Goal: Information Seeking & Learning: Learn about a topic

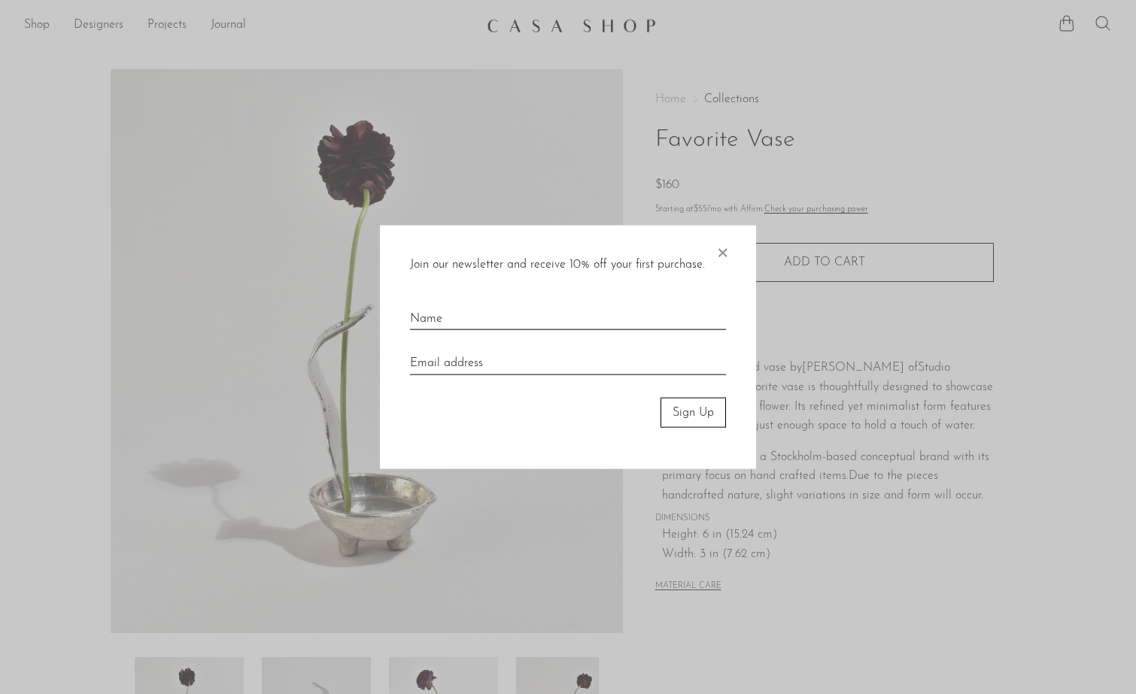
click at [724, 242] on span "×" at bounding box center [722, 249] width 15 height 48
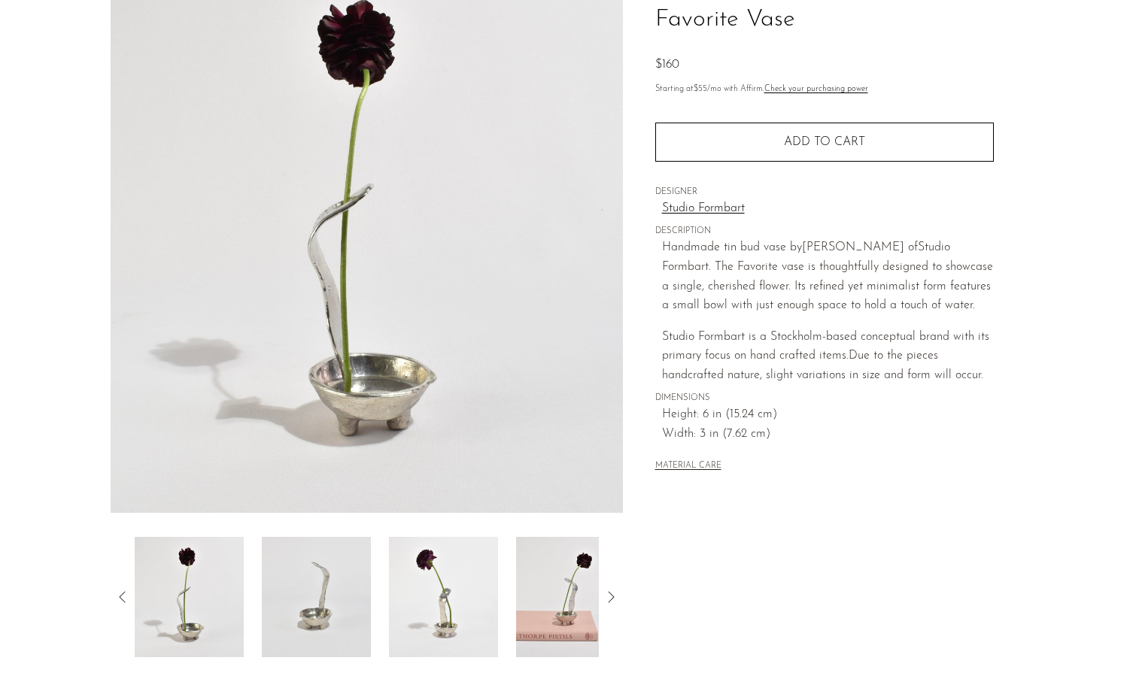
scroll to position [123, 0]
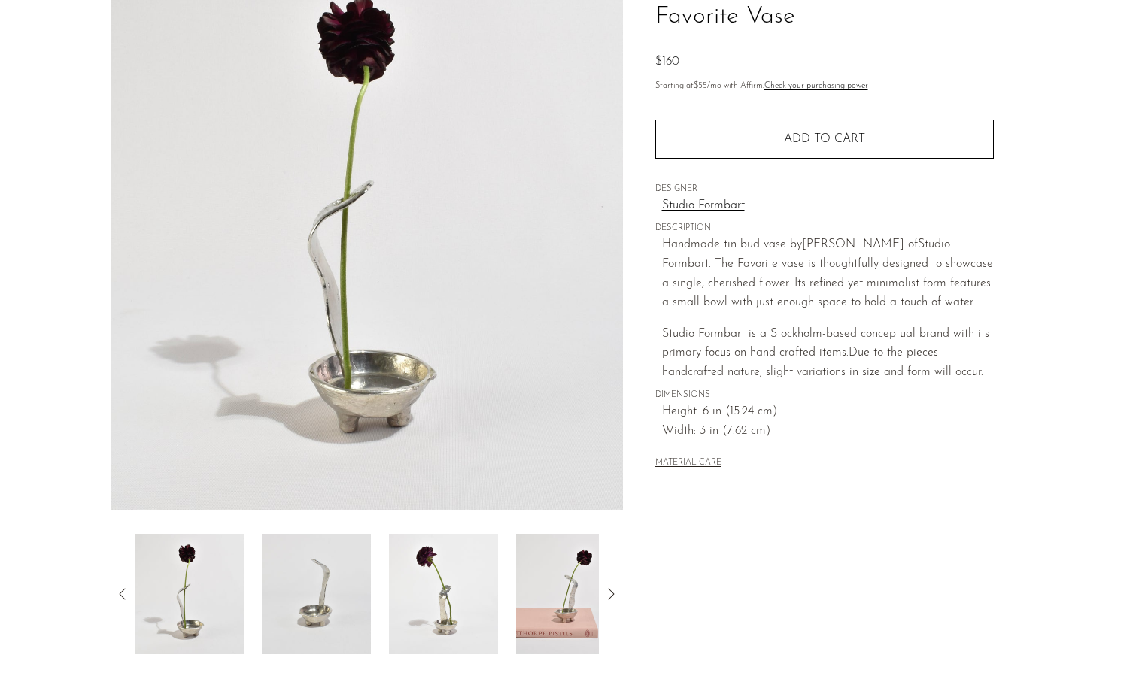
click at [353, 589] on img at bounding box center [316, 594] width 109 height 120
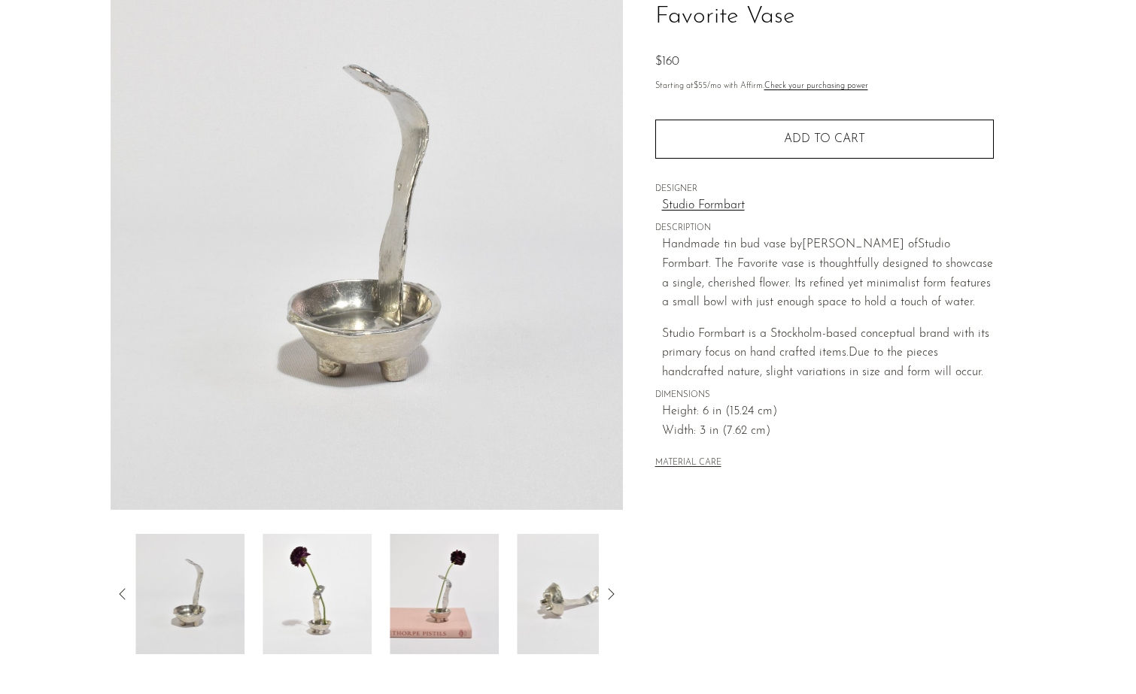
click at [375, 579] on div at bounding box center [367, 594] width 464 height 120
click at [342, 583] on img at bounding box center [316, 594] width 109 height 120
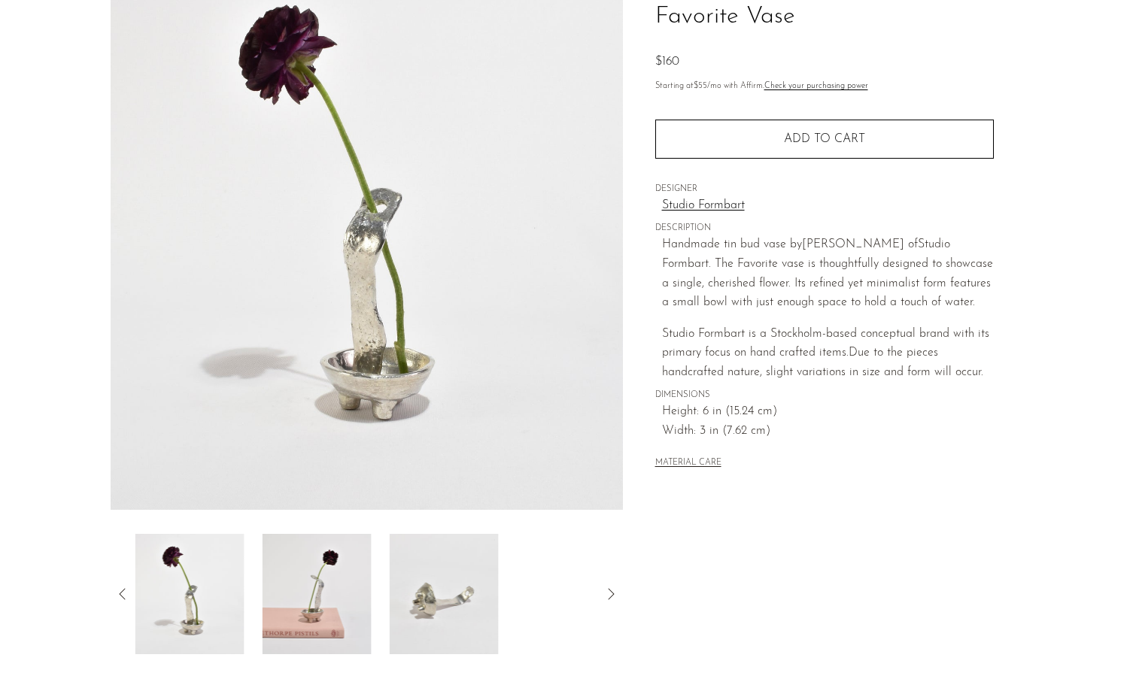
click at [335, 583] on img at bounding box center [316, 594] width 109 height 120
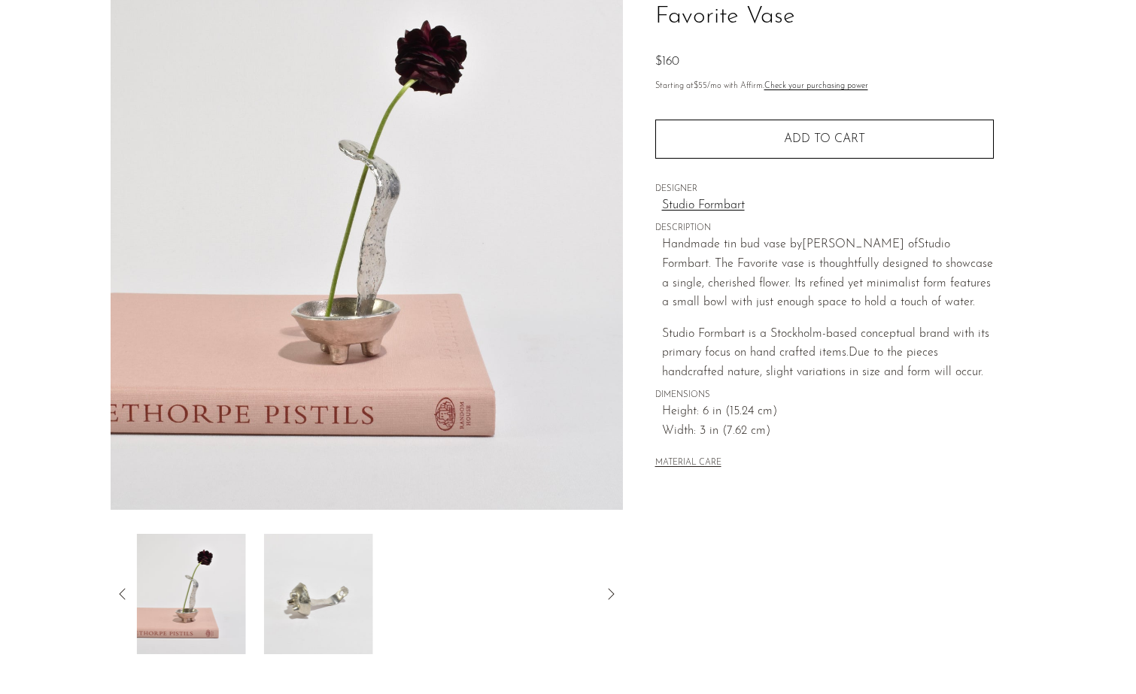
click at [335, 583] on img at bounding box center [318, 594] width 109 height 120
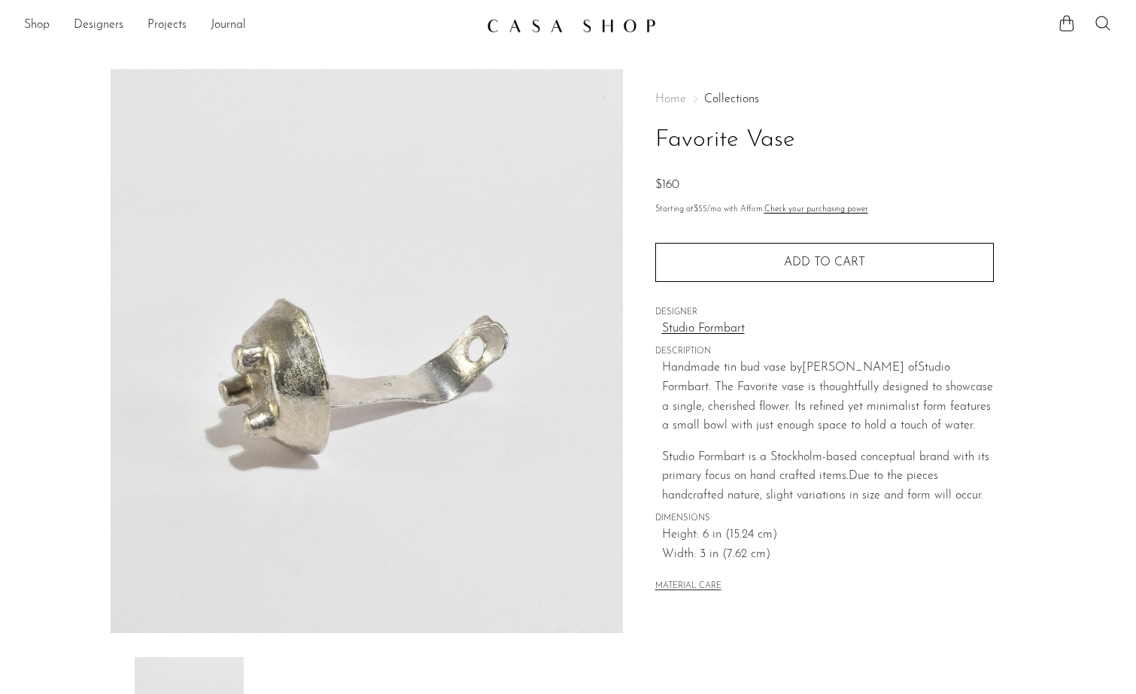
scroll to position [0, 0]
click at [604, 36] on link at bounding box center [568, 25] width 162 height 27
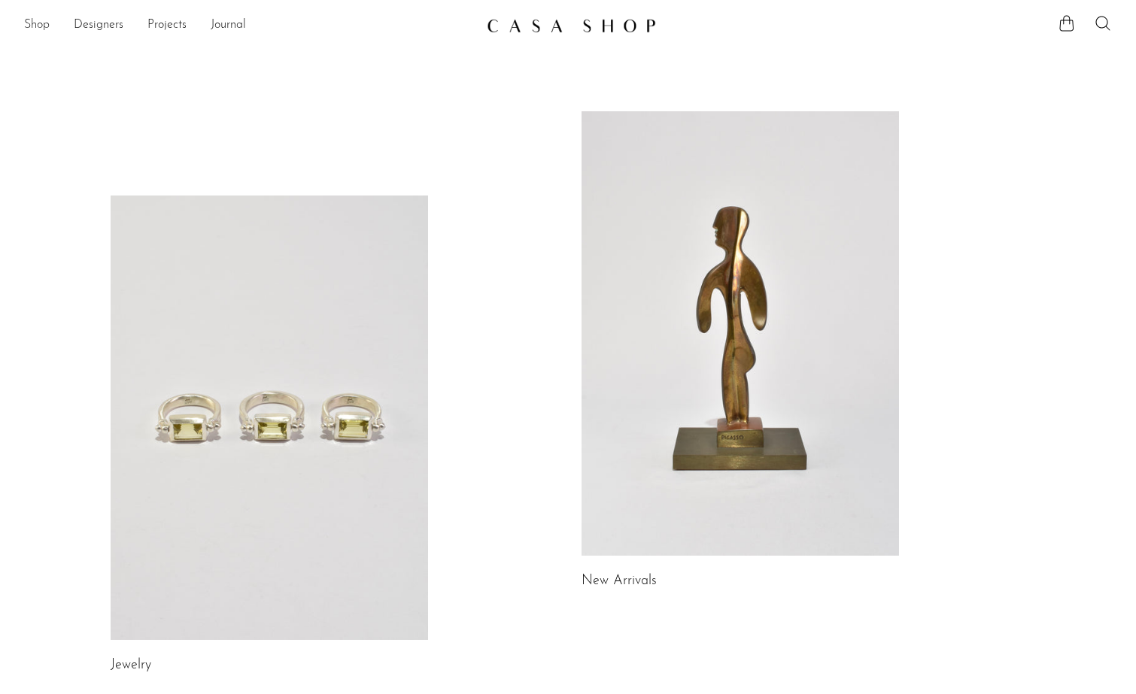
click at [35, 27] on link "Shop" at bounding box center [37, 26] width 26 height 20
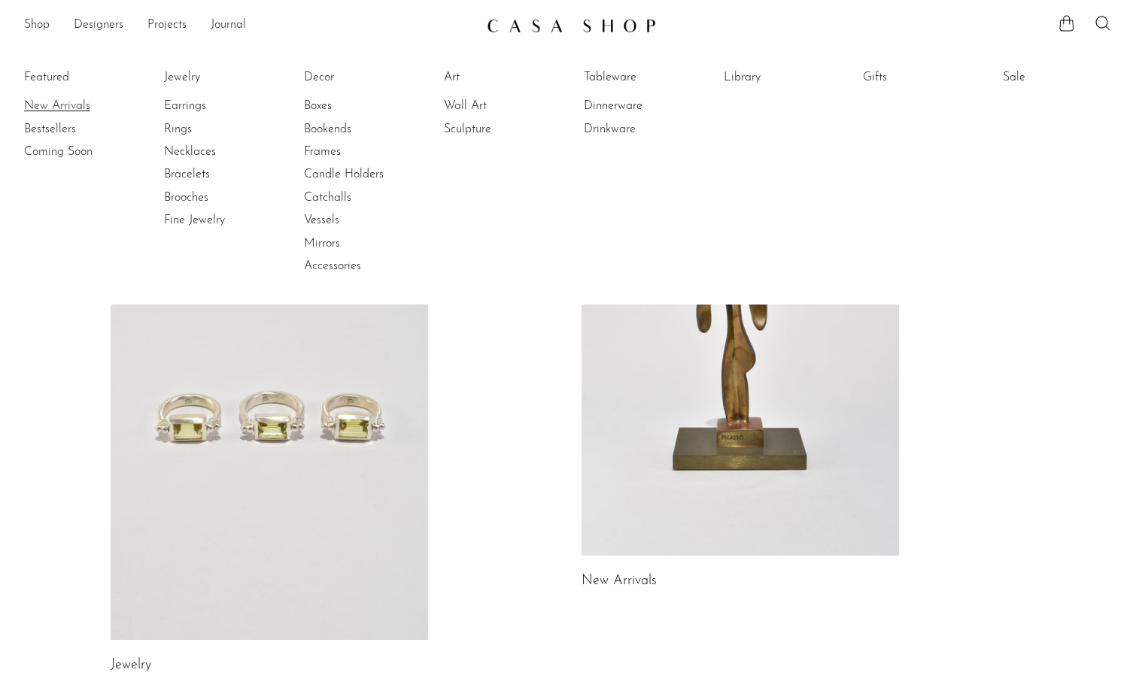
click at [57, 111] on link "New Arrivals" at bounding box center [80, 106] width 113 height 17
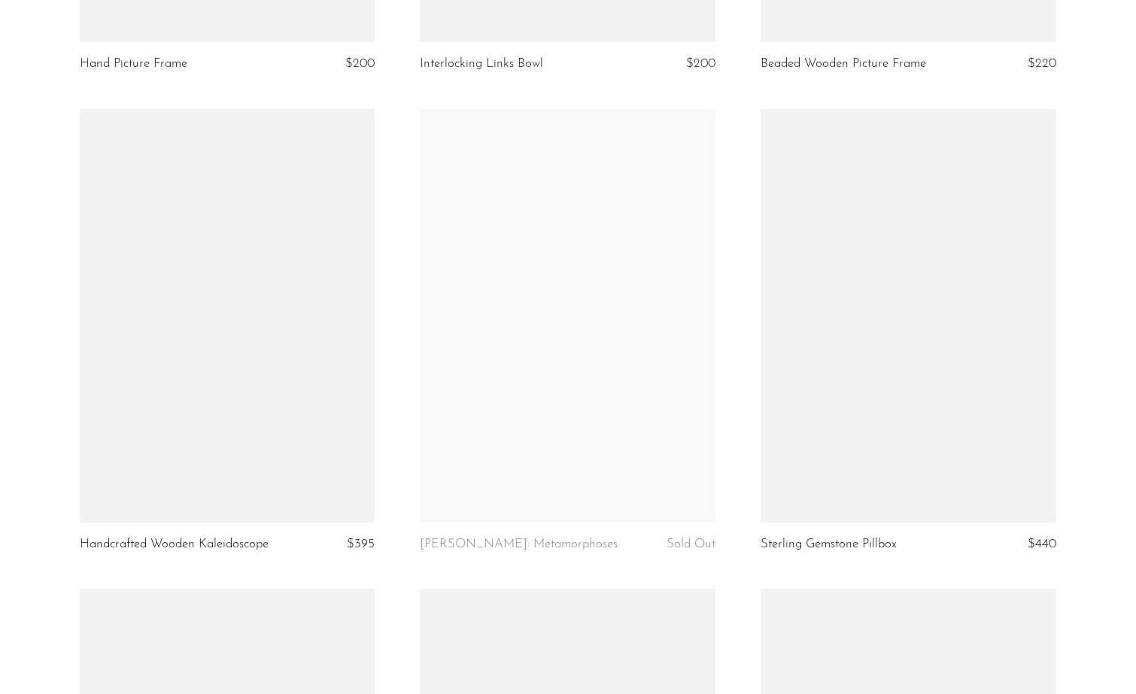
scroll to position [3421, 0]
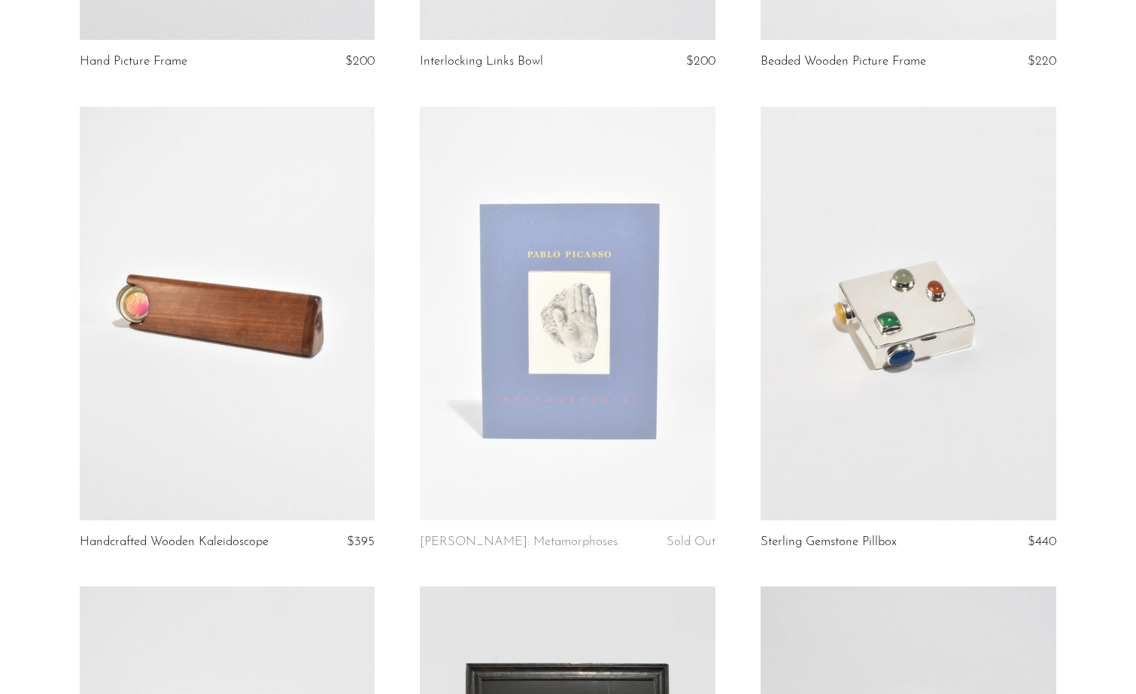
click at [941, 341] on link at bounding box center [908, 314] width 296 height 414
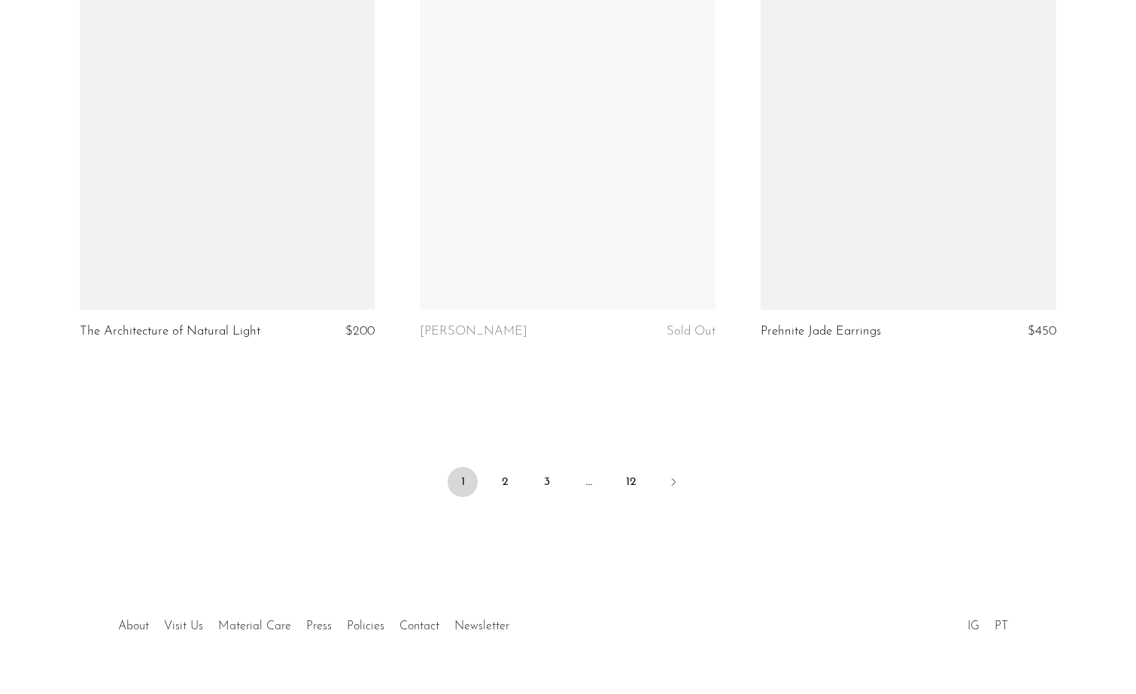
scroll to position [5580, 0]
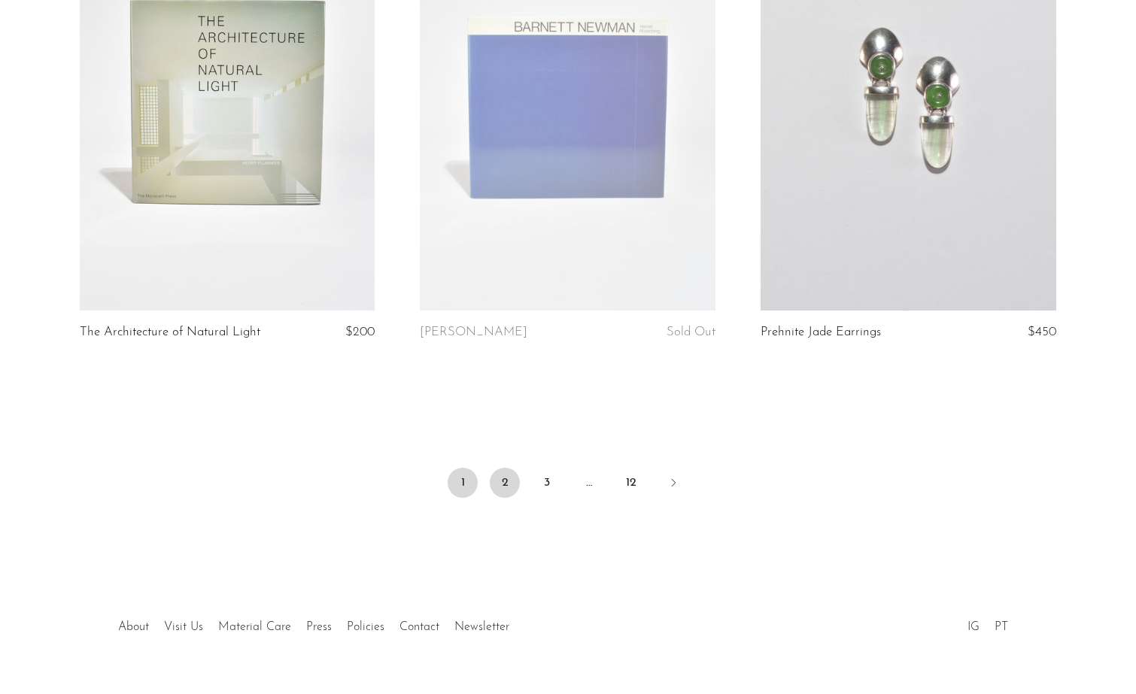
click at [513, 468] on link "2" at bounding box center [505, 483] width 30 height 30
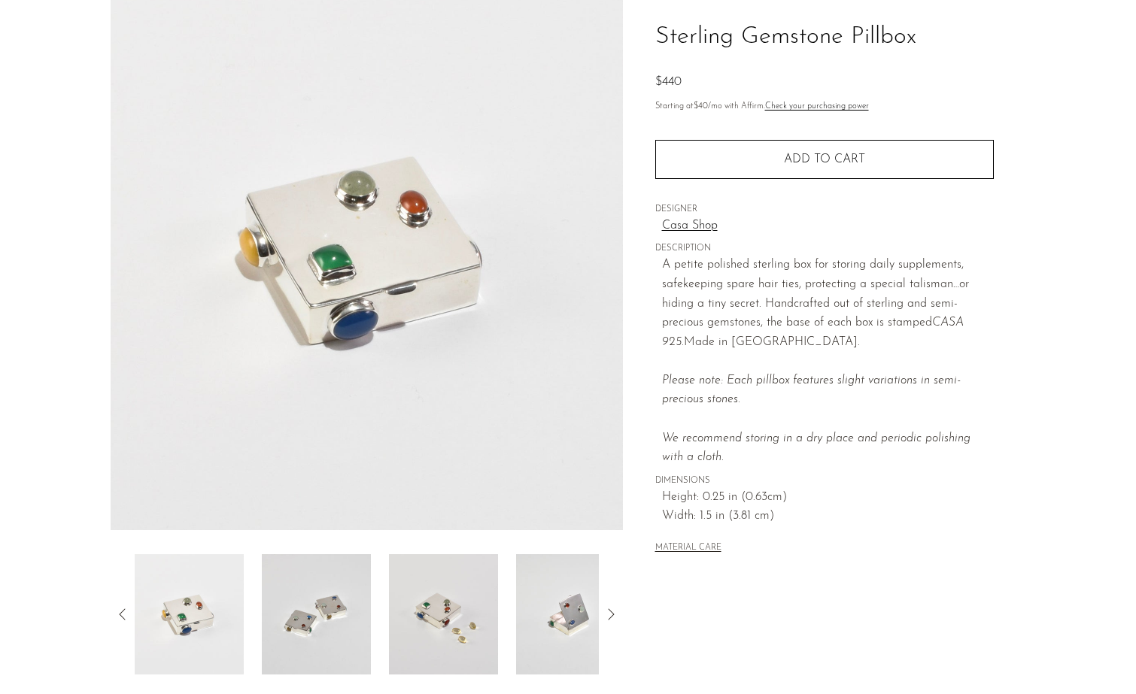
scroll to position [121, 0]
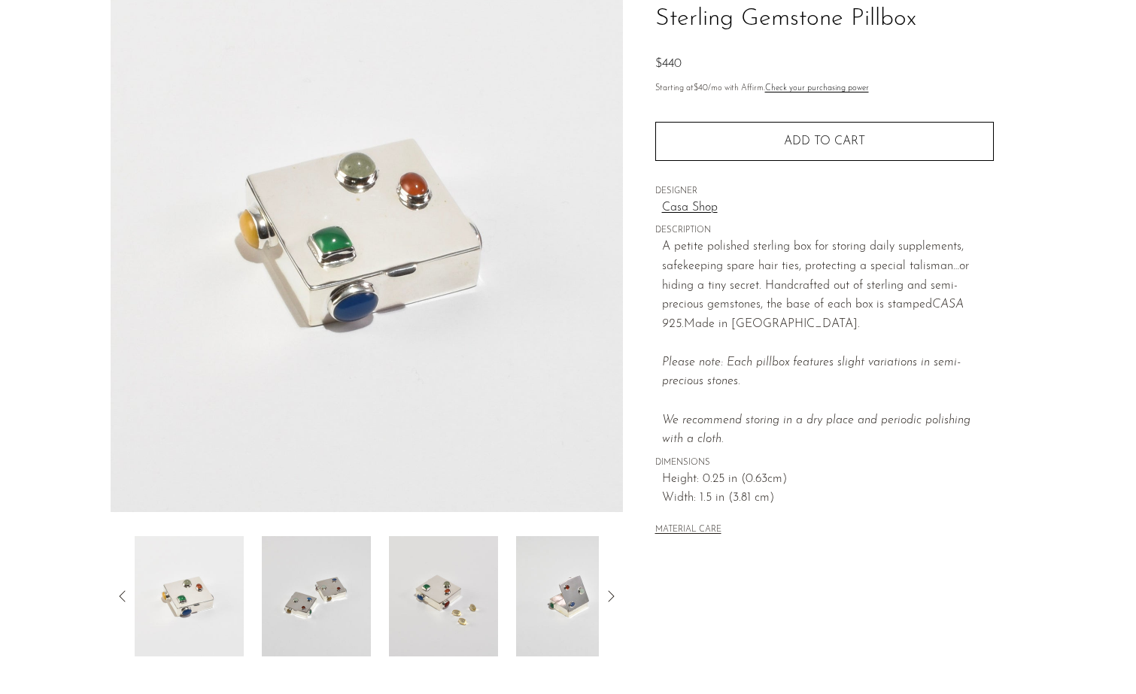
click at [327, 593] on img at bounding box center [316, 596] width 109 height 120
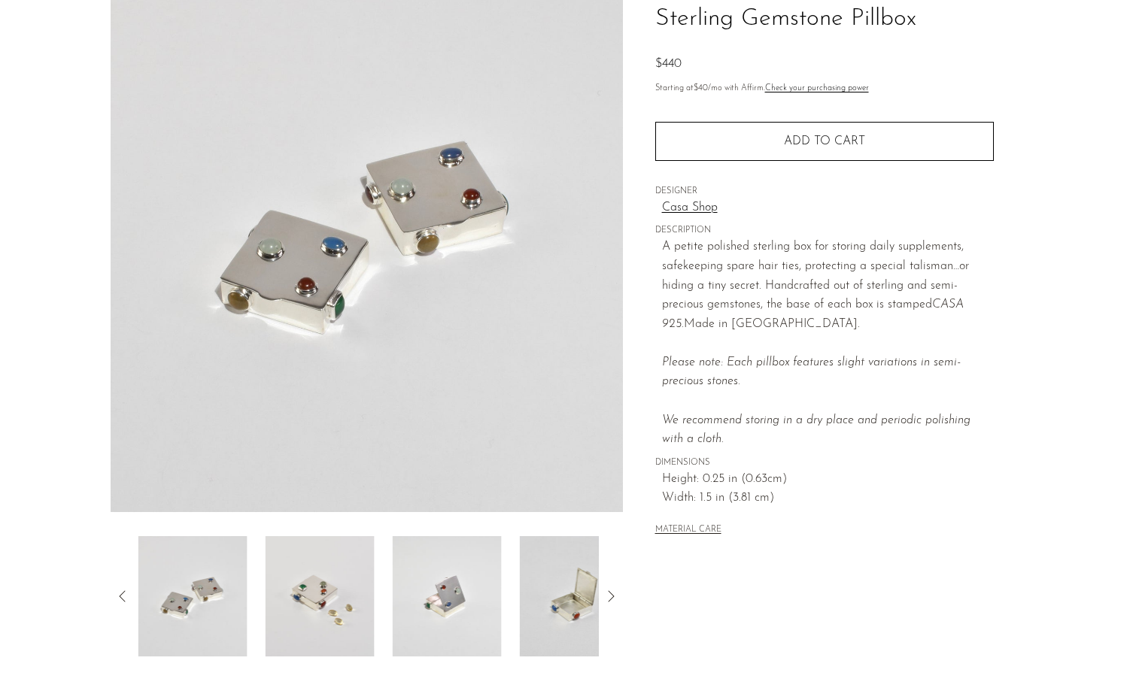
click at [333, 593] on img at bounding box center [320, 596] width 109 height 120
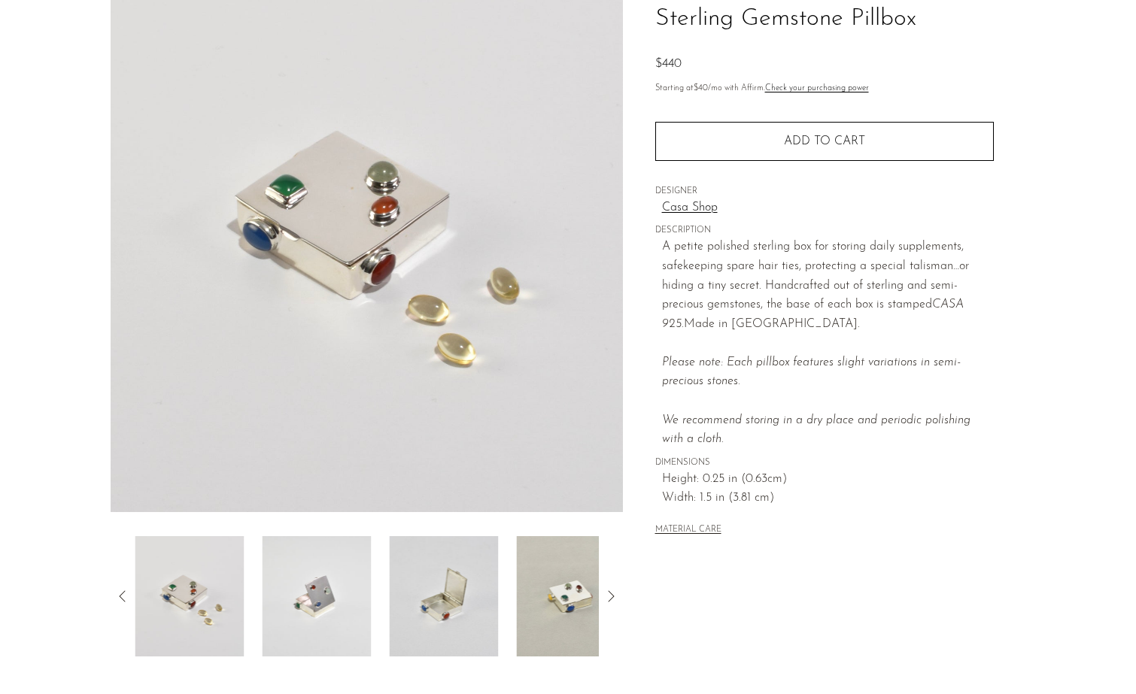
click at [333, 593] on img at bounding box center [316, 596] width 109 height 120
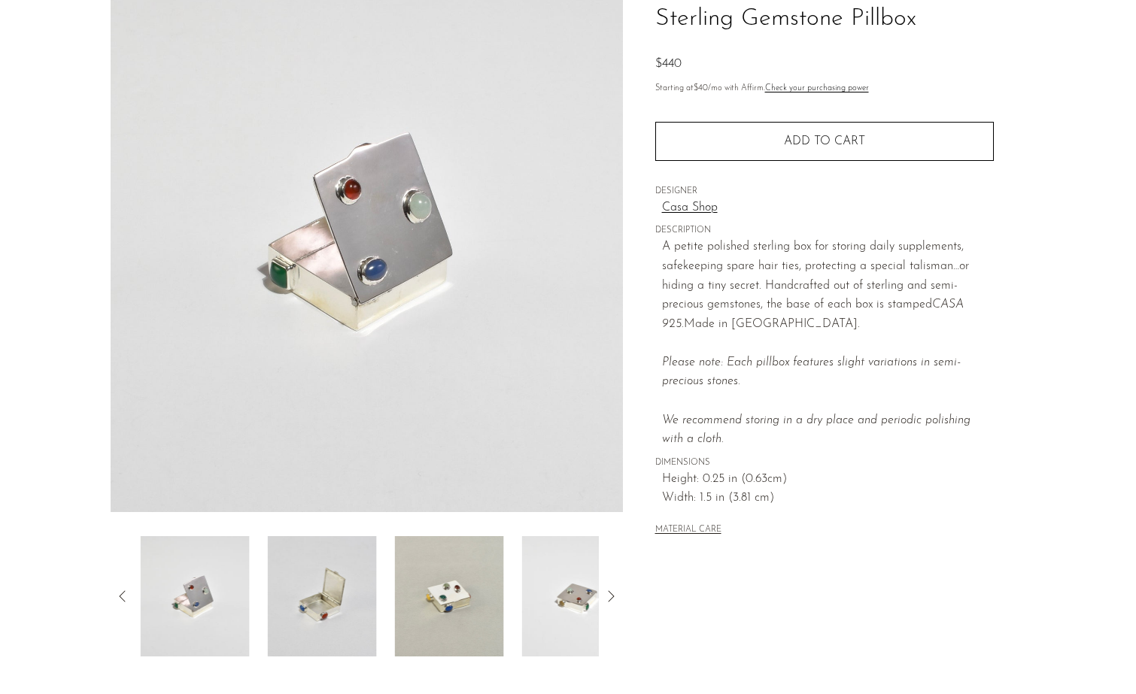
click at [333, 593] on img at bounding box center [322, 596] width 109 height 120
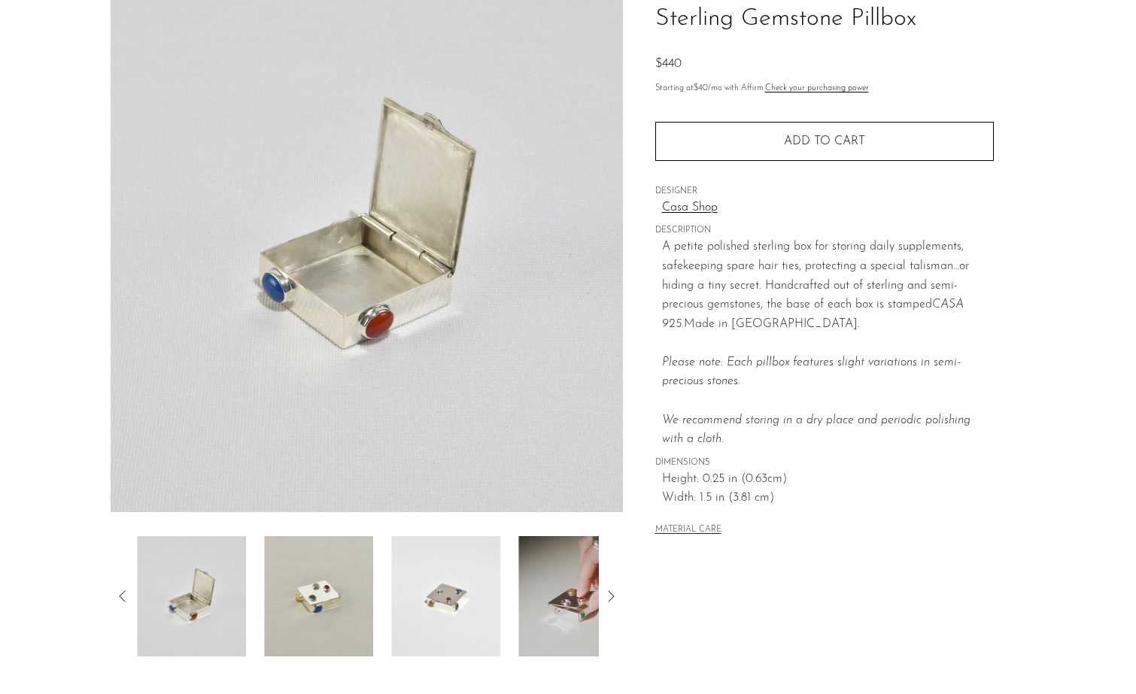
click at [333, 593] on img at bounding box center [318, 596] width 109 height 120
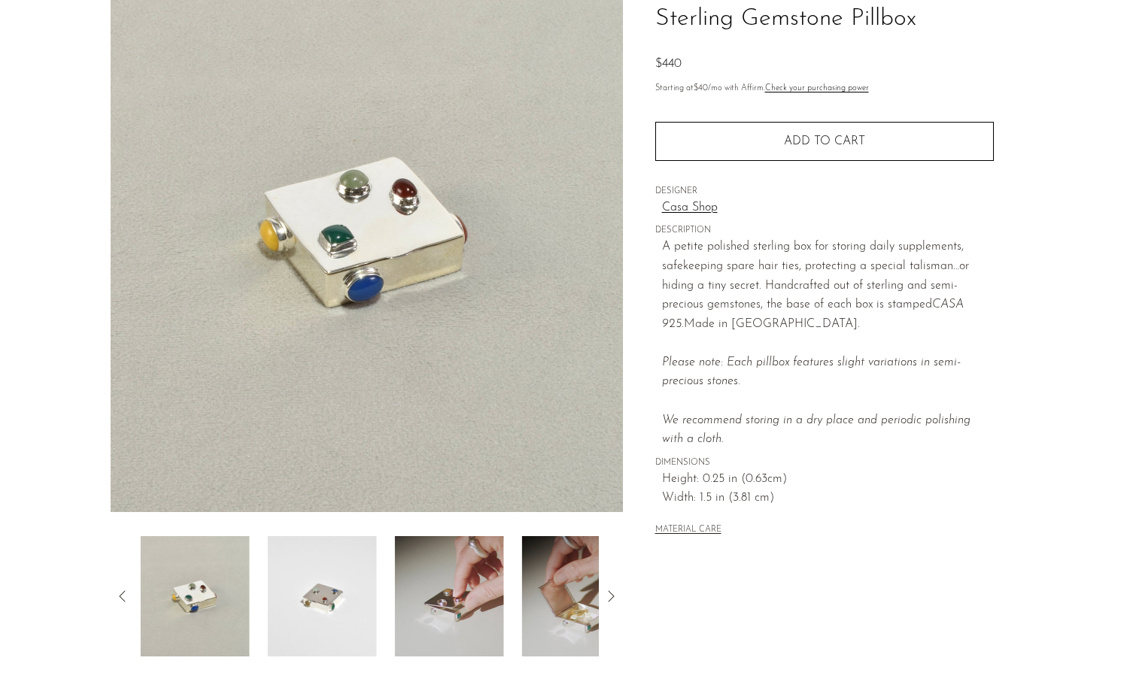
click at [333, 593] on img at bounding box center [322, 596] width 109 height 120
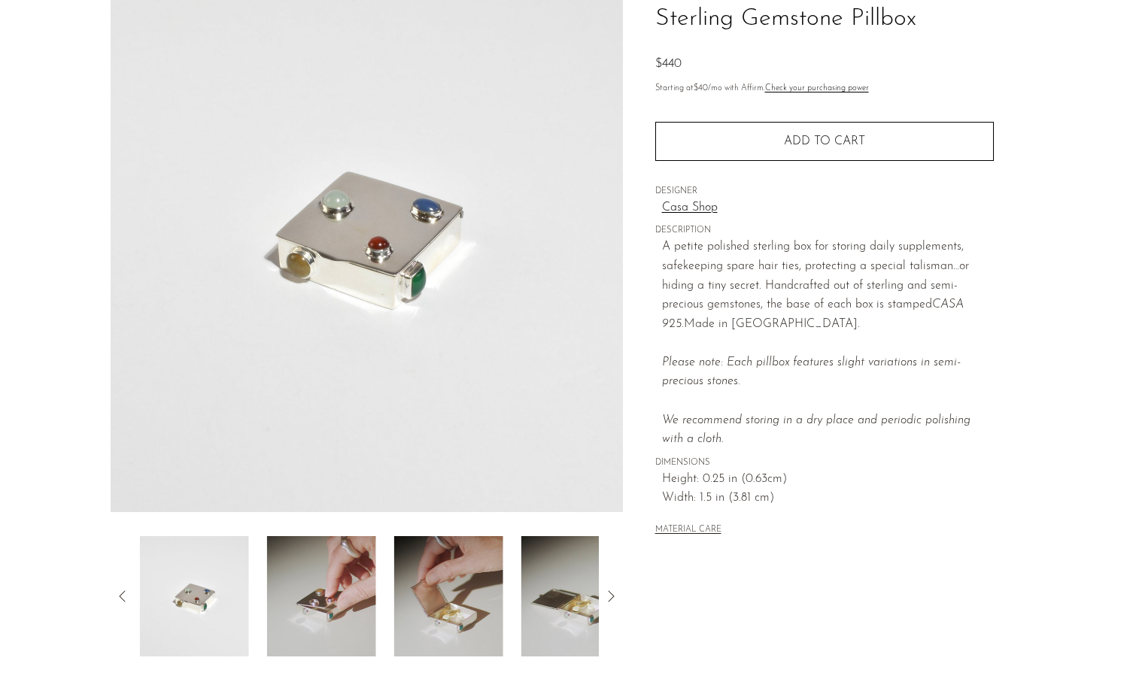
click at [333, 593] on img at bounding box center [321, 596] width 109 height 120
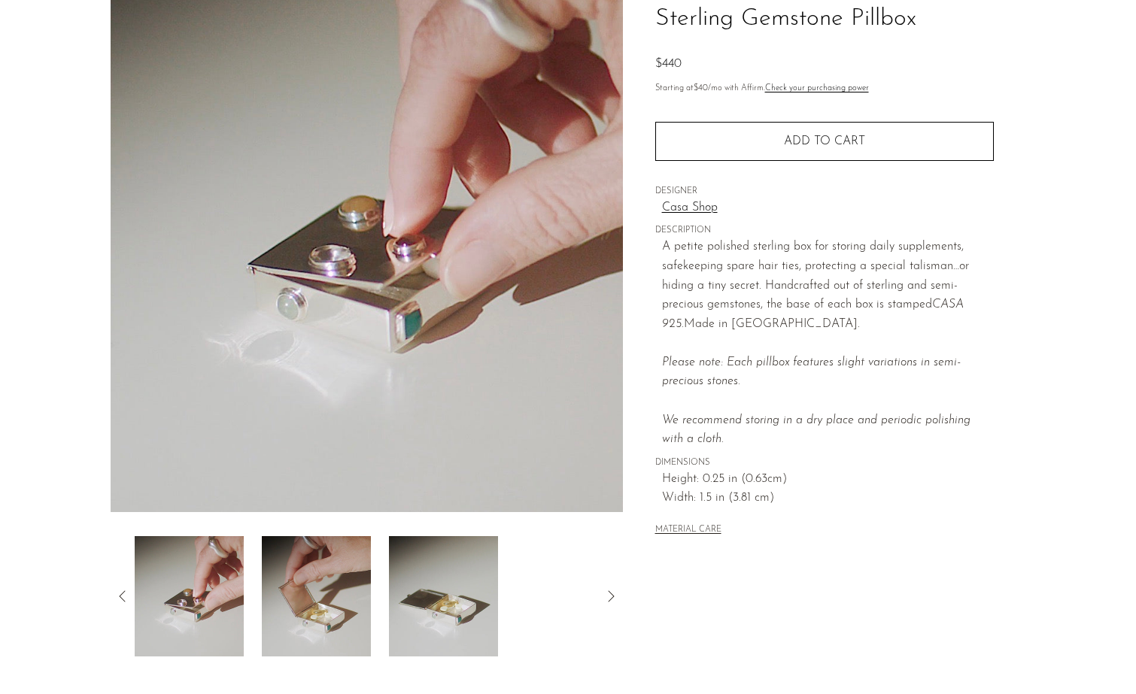
click at [333, 593] on img at bounding box center [316, 596] width 109 height 120
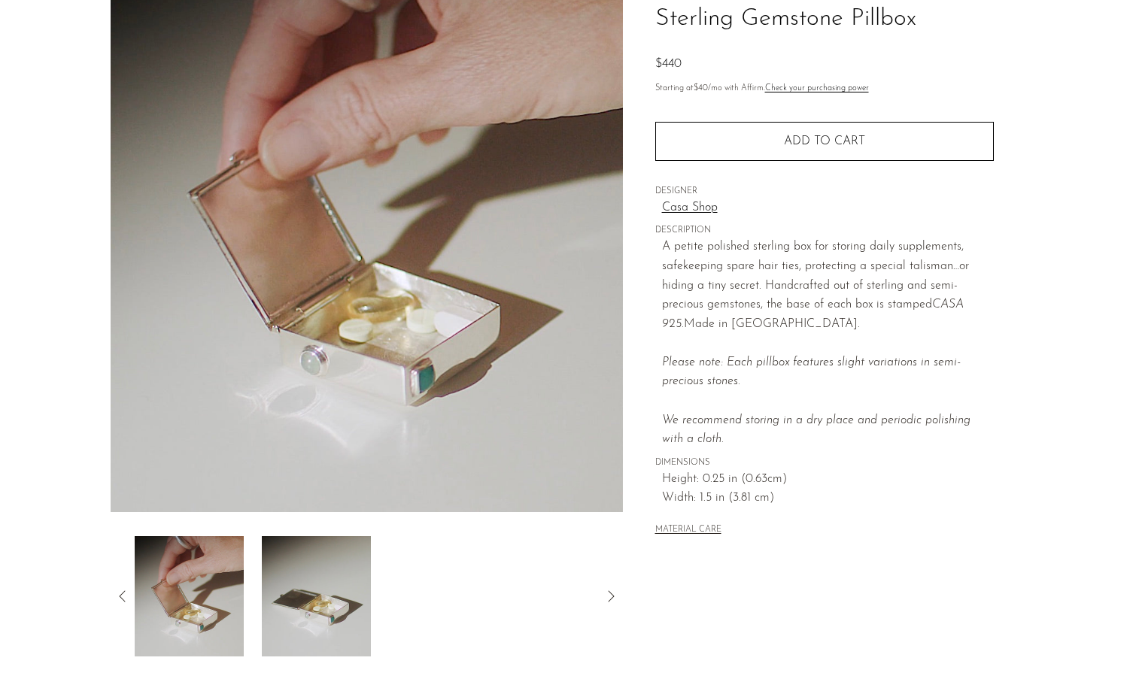
click at [344, 594] on img at bounding box center [316, 596] width 109 height 120
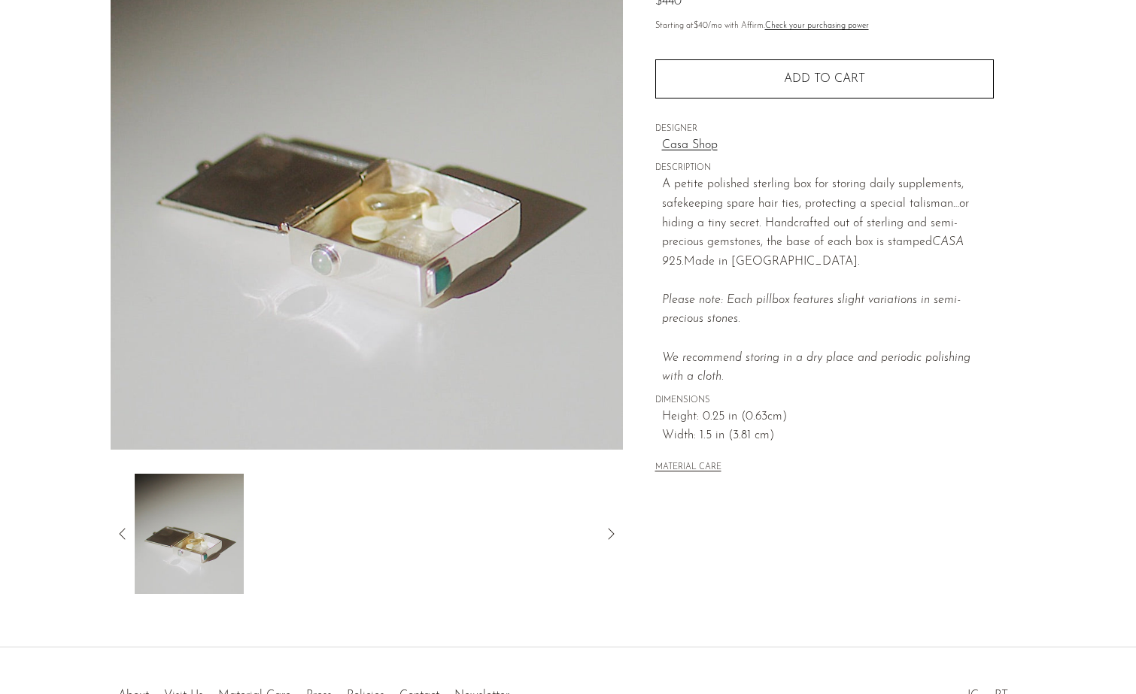
scroll to position [182, 0]
click at [125, 526] on icon at bounding box center [123, 535] width 18 height 18
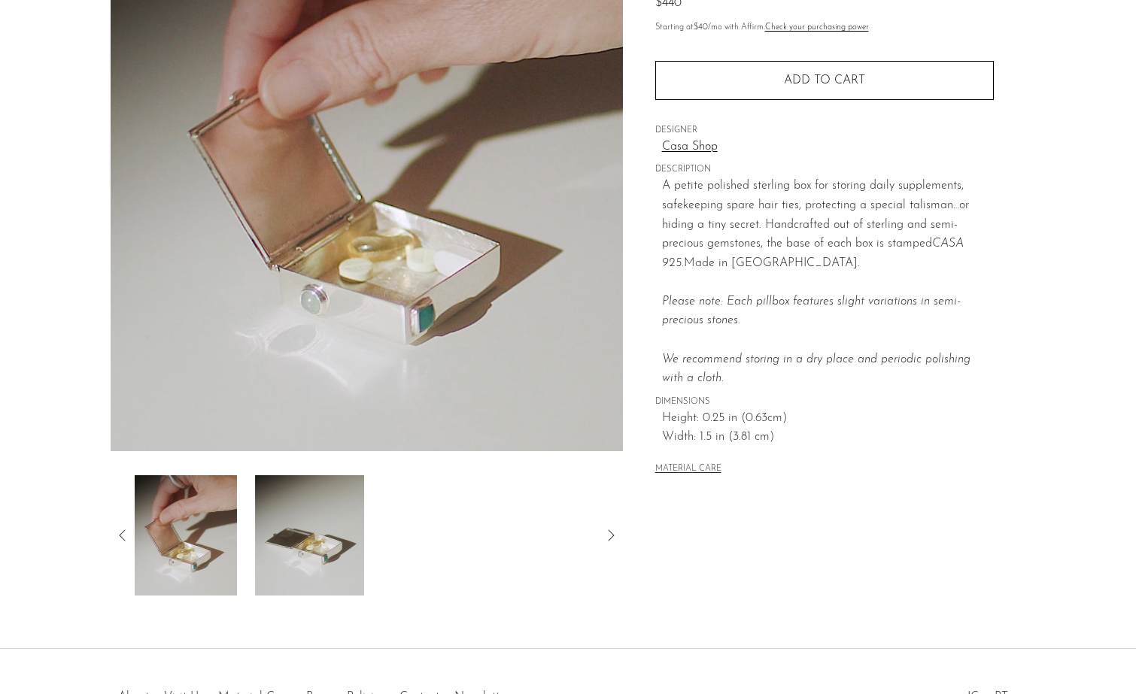
click at [125, 527] on icon at bounding box center [123, 535] width 18 height 18
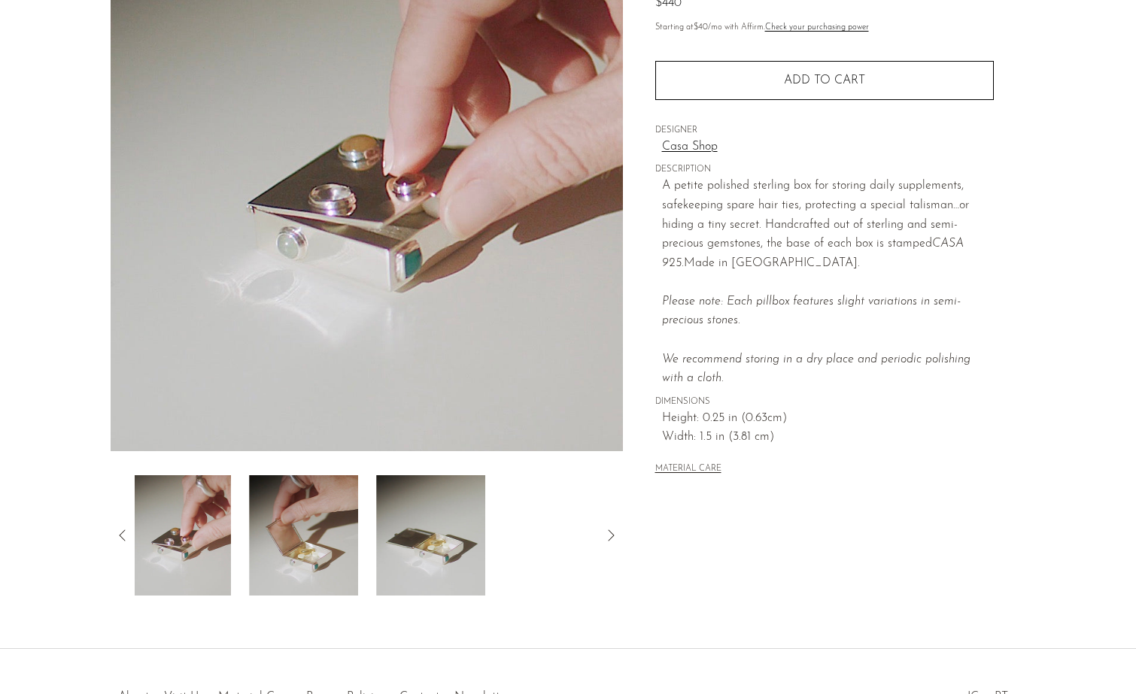
click at [125, 527] on icon at bounding box center [123, 535] width 18 height 18
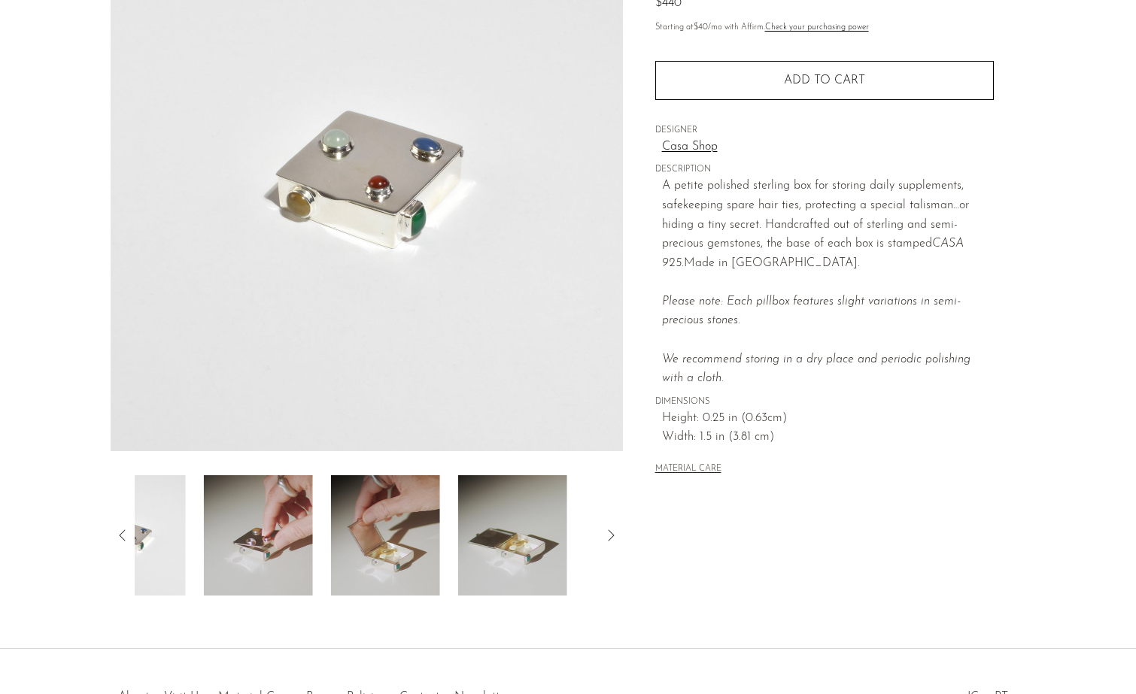
click at [125, 527] on icon at bounding box center [123, 535] width 18 height 18
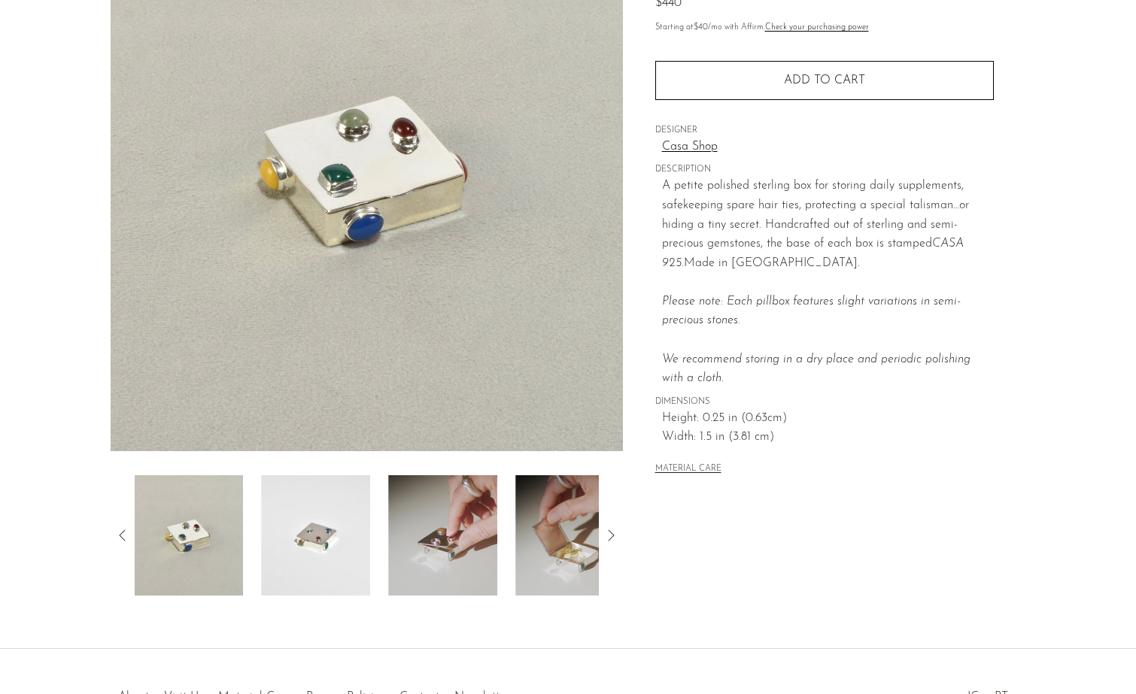
click at [125, 527] on icon at bounding box center [123, 535] width 18 height 18
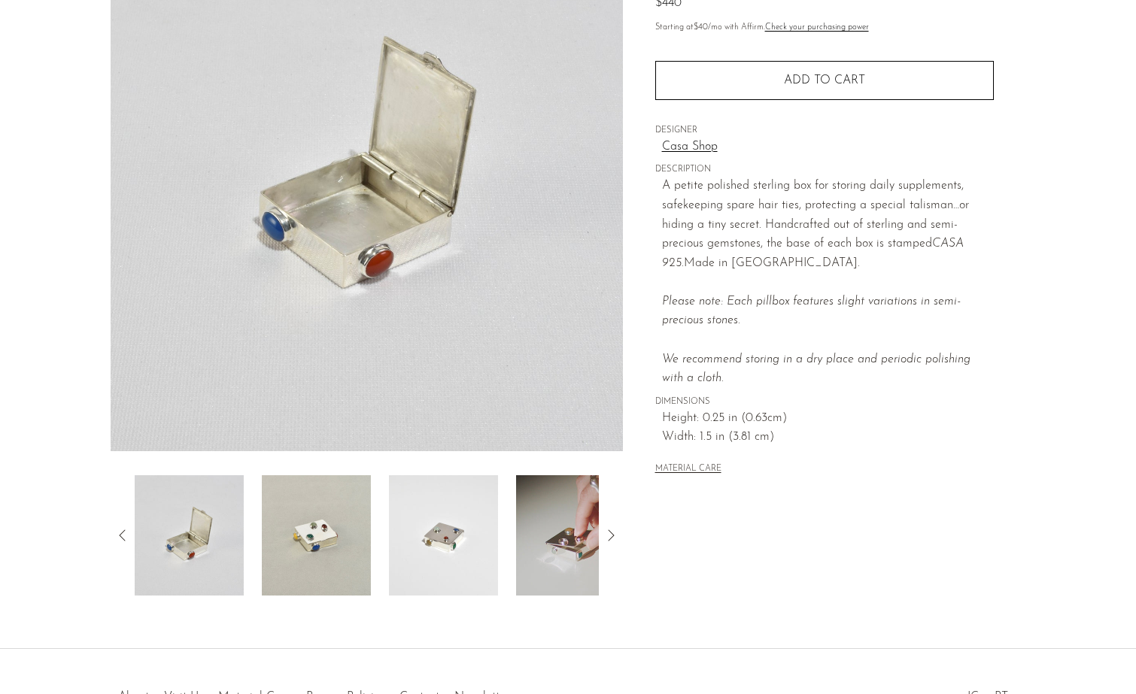
click at [125, 527] on icon at bounding box center [123, 535] width 18 height 18
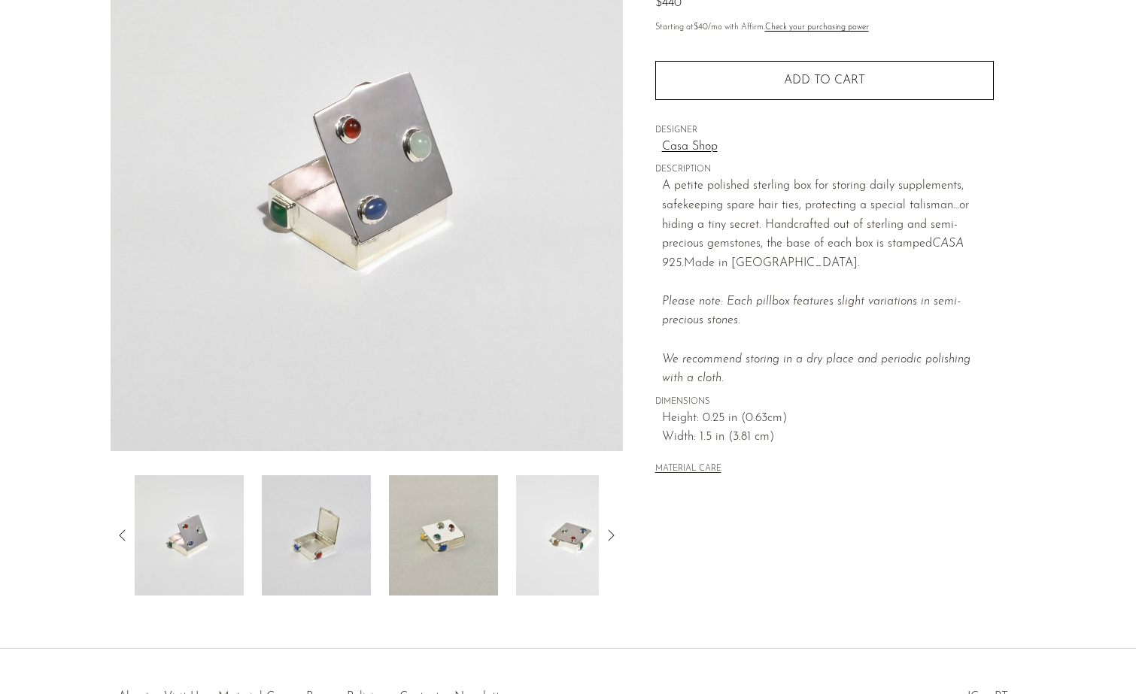
click at [125, 527] on icon at bounding box center [123, 535] width 18 height 18
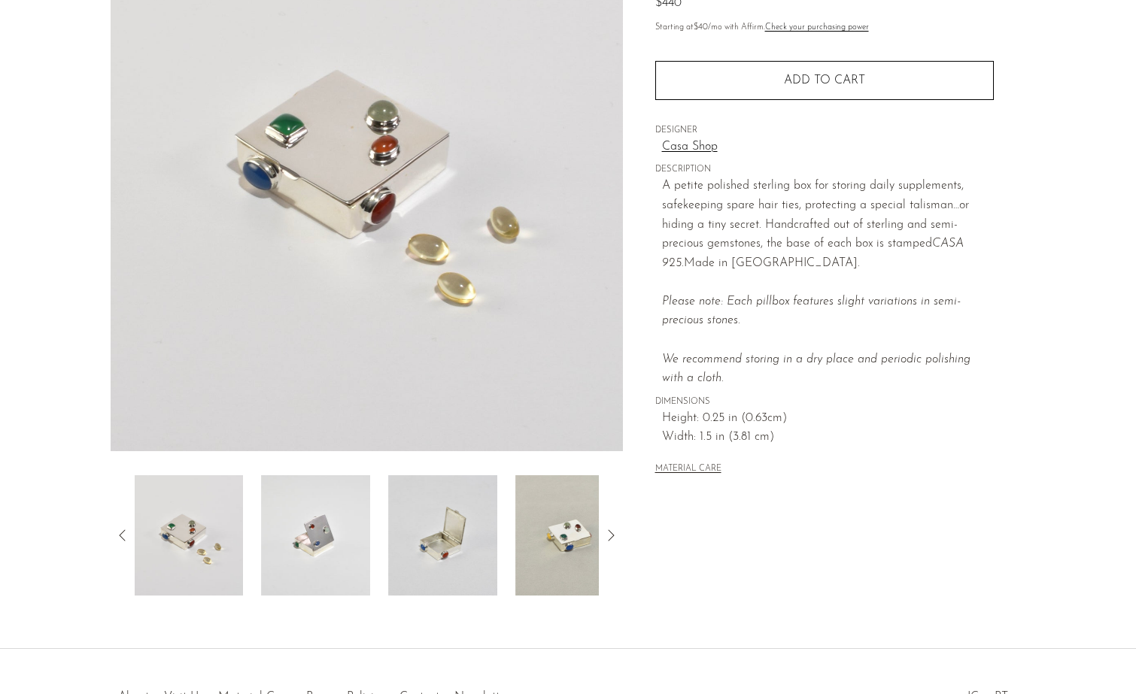
click at [125, 527] on icon at bounding box center [123, 535] width 18 height 18
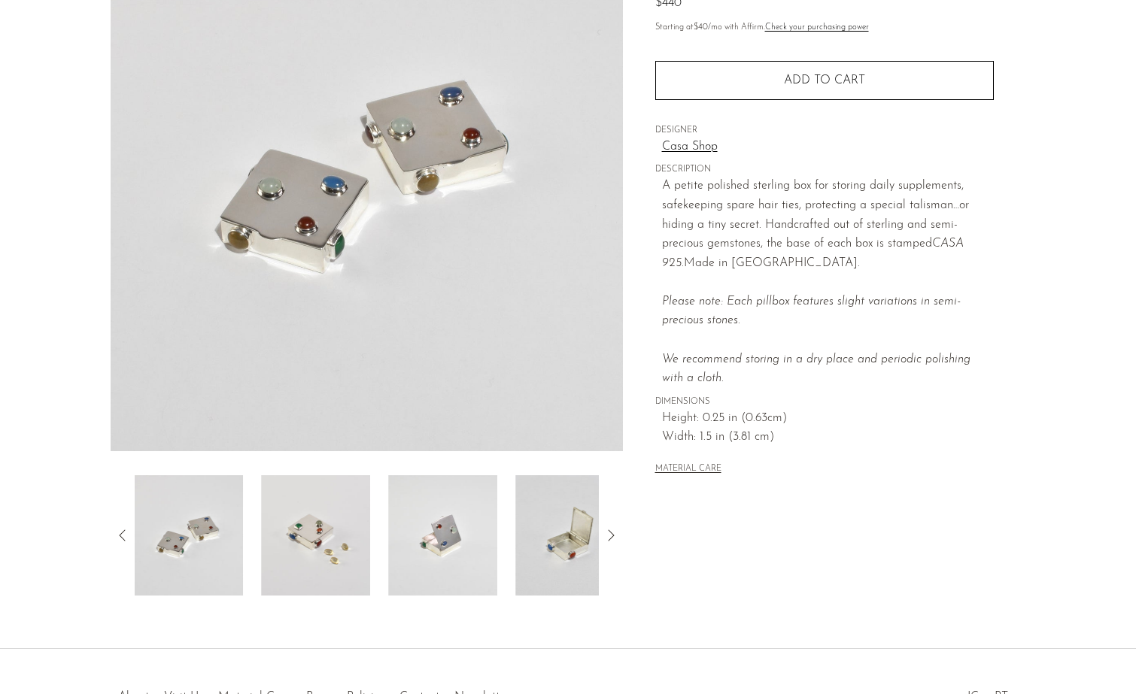
click at [125, 527] on icon at bounding box center [123, 535] width 18 height 18
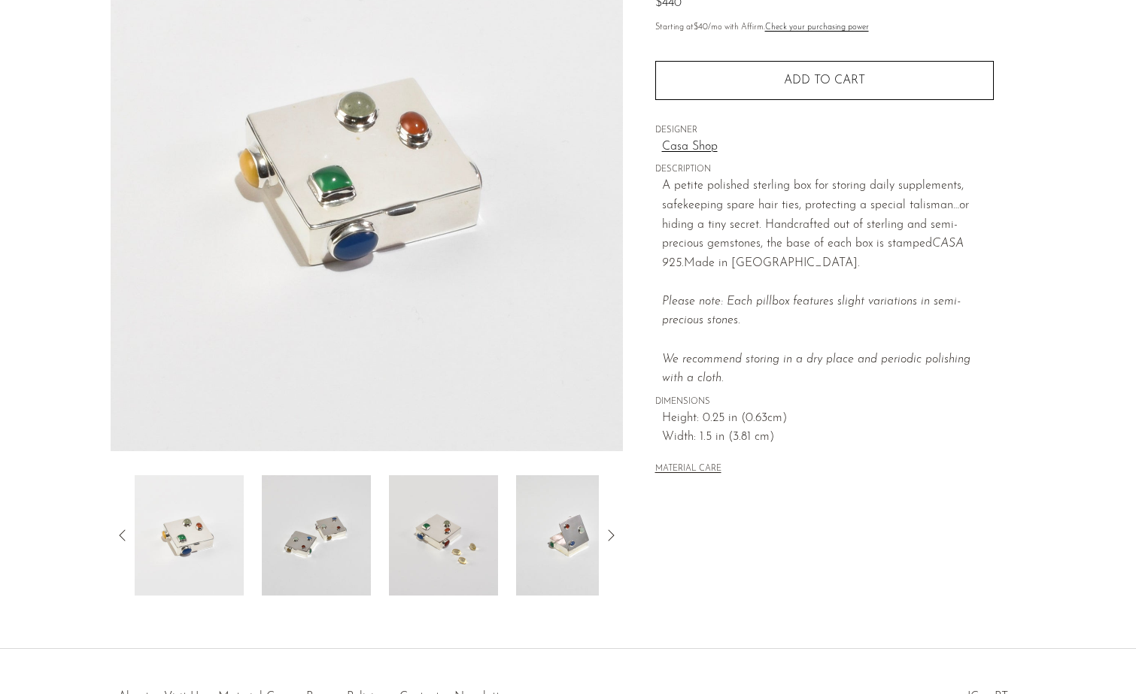
click at [400, 0] on img at bounding box center [367, 169] width 512 height 564
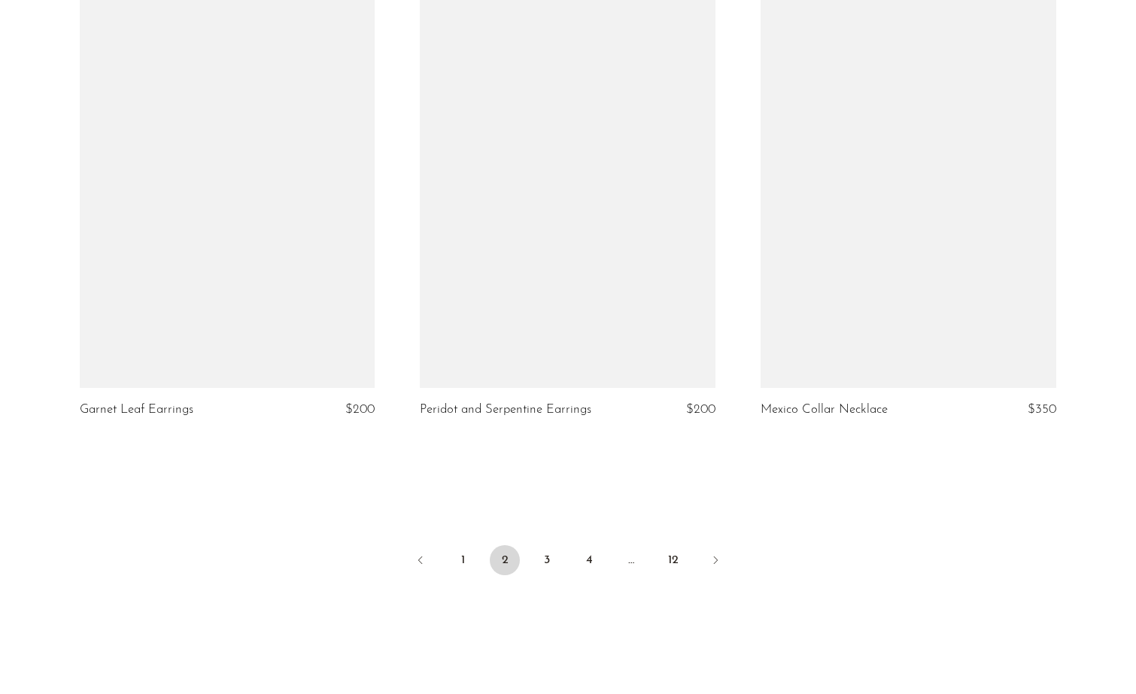
scroll to position [5473, 0]
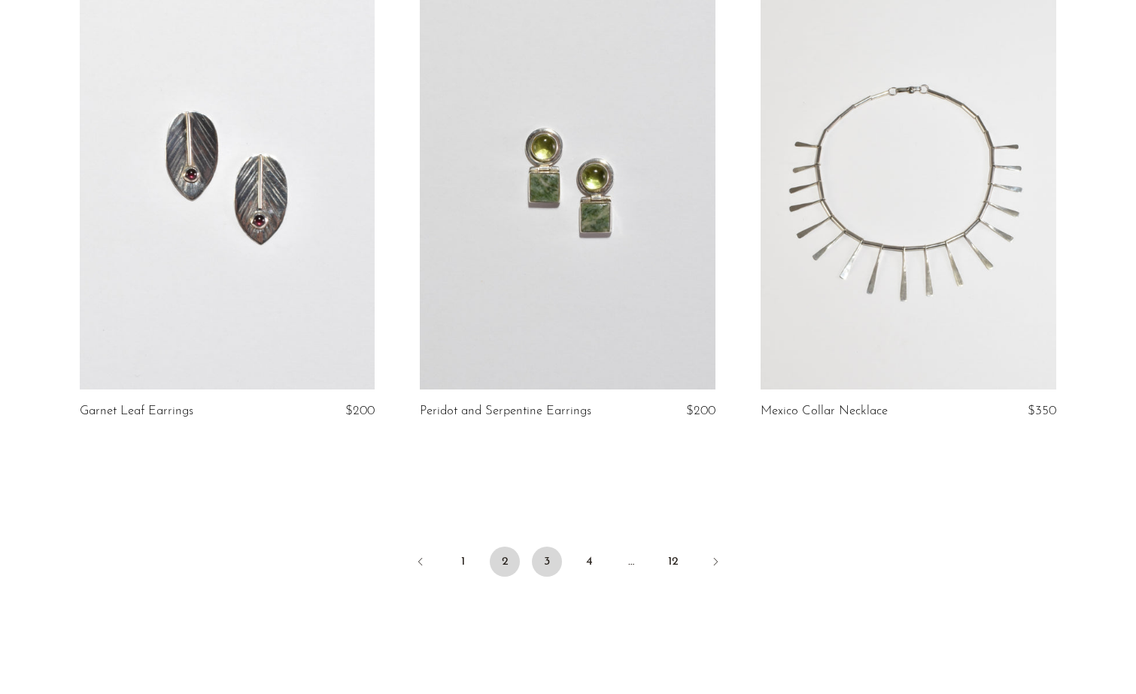
click at [553, 547] on link "3" at bounding box center [547, 562] width 30 height 30
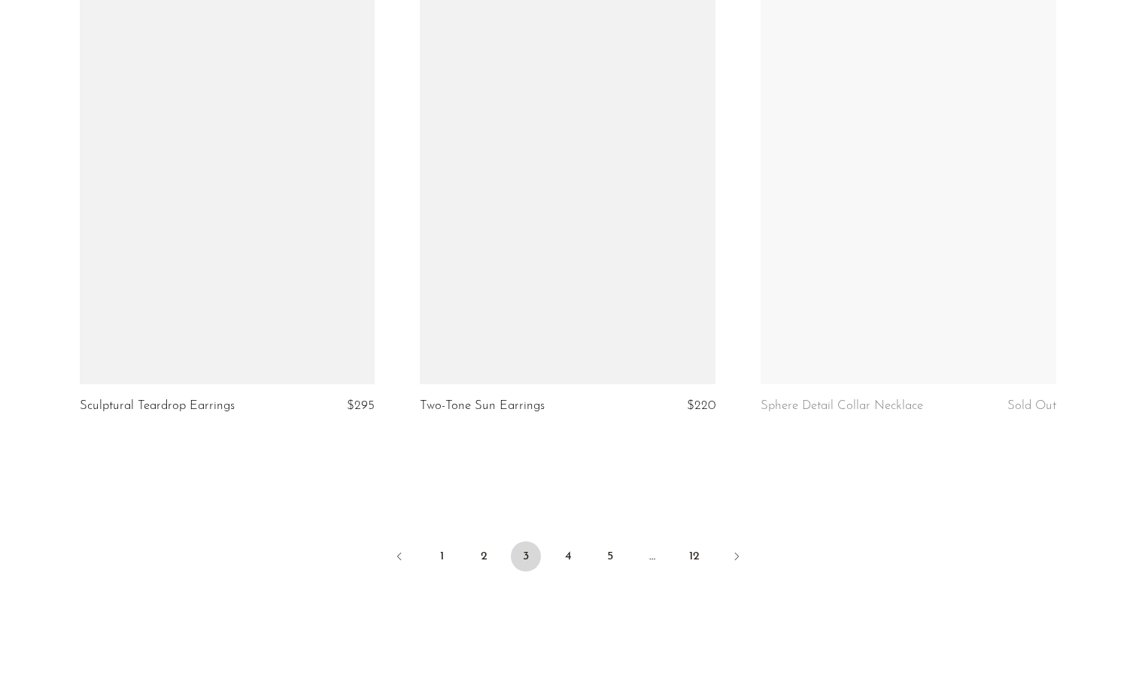
scroll to position [5518, 0]
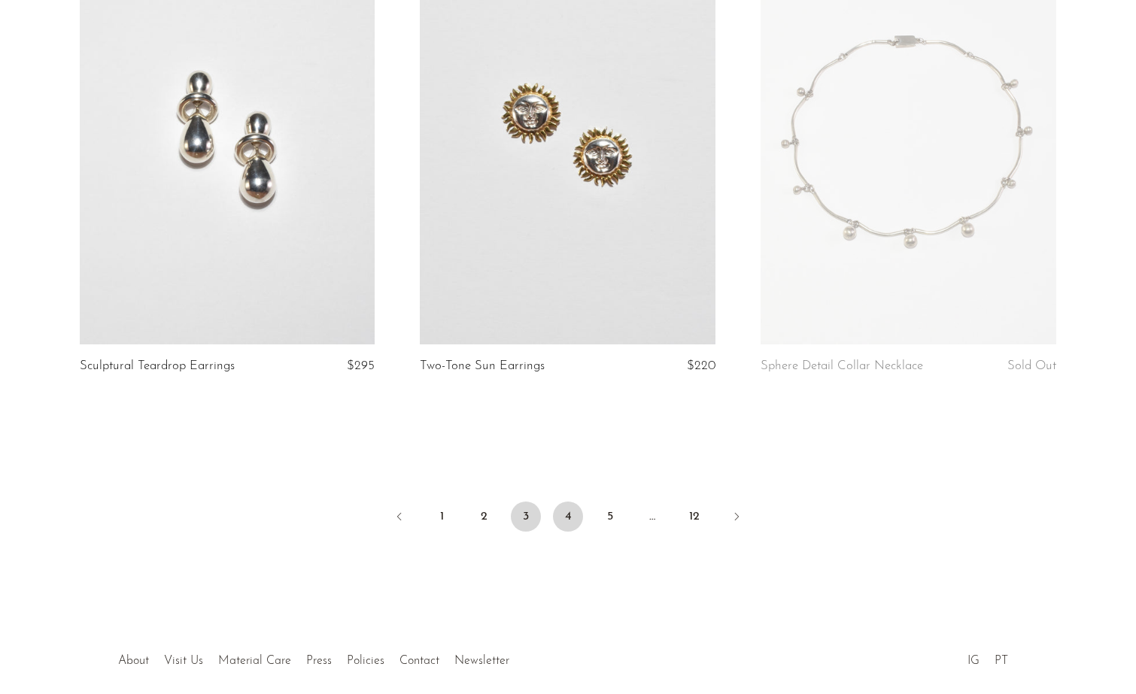
click at [569, 522] on link "4" at bounding box center [568, 517] width 30 height 30
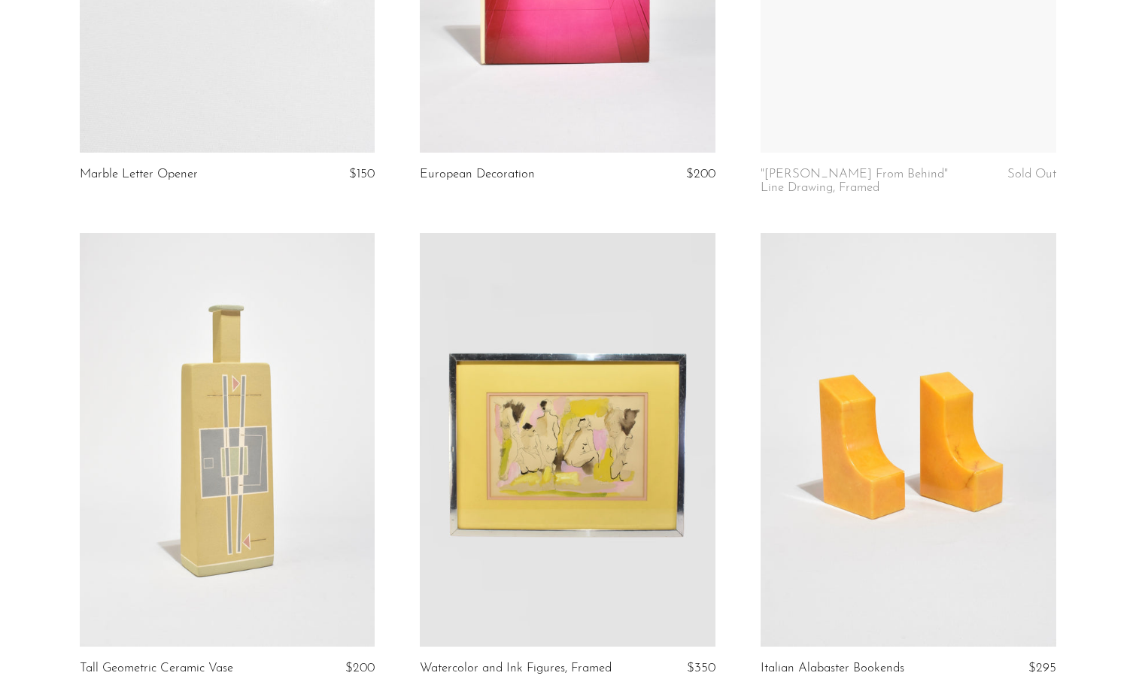
scroll to position [2375, 0]
